Goal: Transaction & Acquisition: Purchase product/service

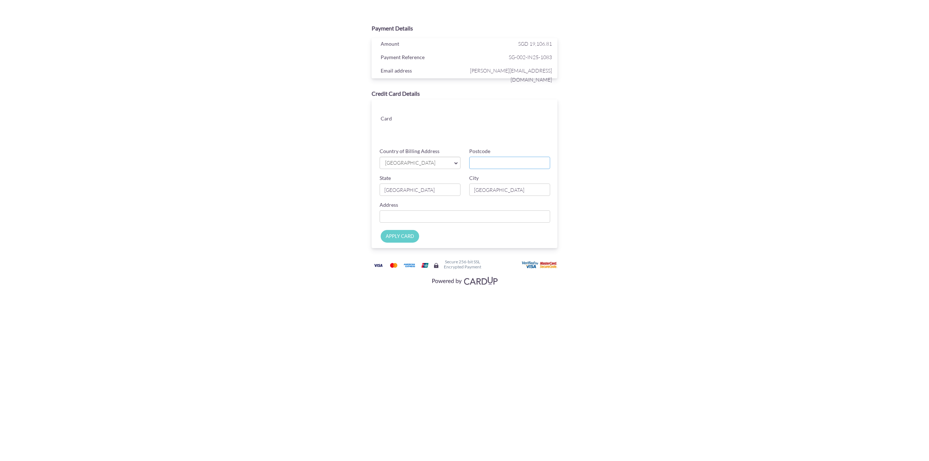
click at [518, 159] on input "Postcode" at bounding box center [509, 163] width 81 height 12
type input "457983"
click at [482, 216] on input "Country of Billing Address" at bounding box center [465, 217] width 171 height 12
type input "c"
type input "[STREET_ADDRESS]"
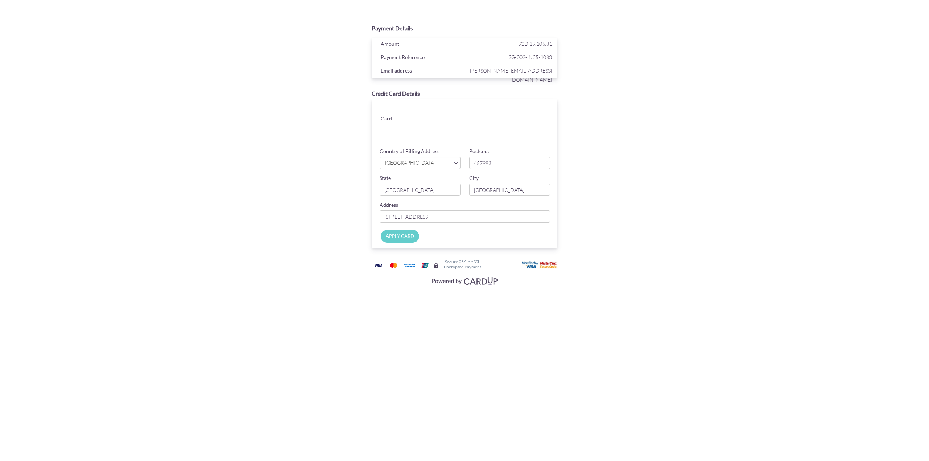
click at [407, 238] on input "APPLY CARD" at bounding box center [400, 236] width 38 height 13
type input "Applying..."
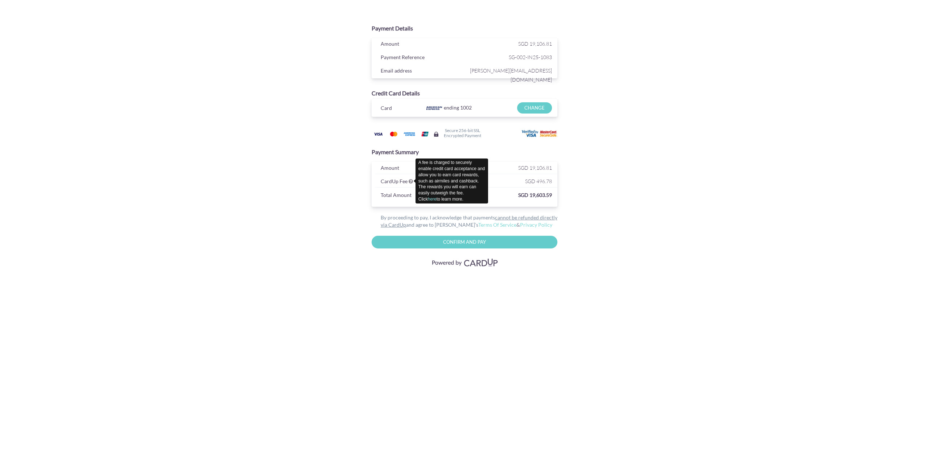
click at [411, 181] on icon at bounding box center [411, 181] width 4 height 5
click at [415, 182] on div "CardUp Fee" at bounding box center [420, 182] width 91 height 11
click at [412, 181] on icon at bounding box center [411, 181] width 4 height 5
click at [506, 244] on input "Confirm and Pay" at bounding box center [465, 242] width 186 height 13
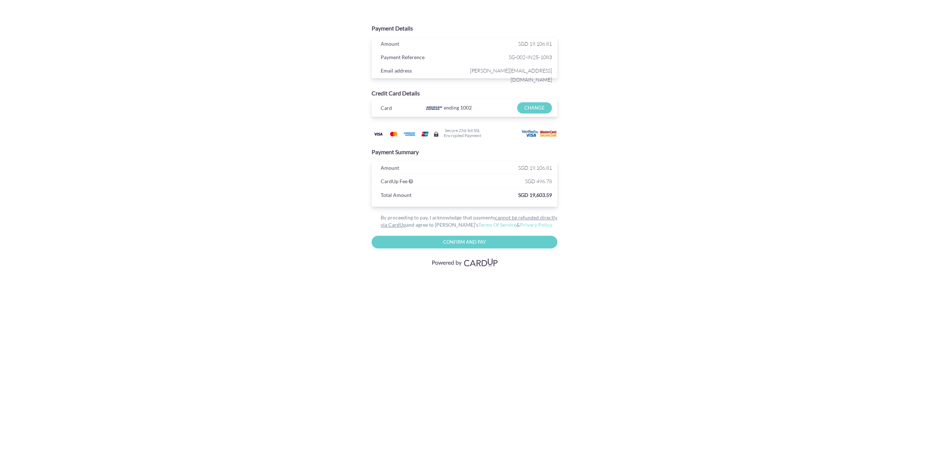
type input "Please wait..."
